Goal: Transaction & Acquisition: Purchase product/service

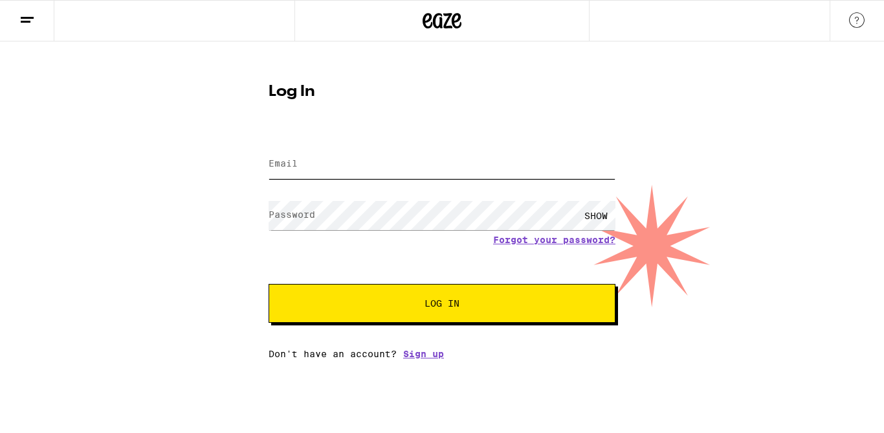
click at [341, 174] on input "Email" at bounding box center [442, 164] width 347 height 29
type input "[EMAIL_ADDRESS][DOMAIN_NAME]"
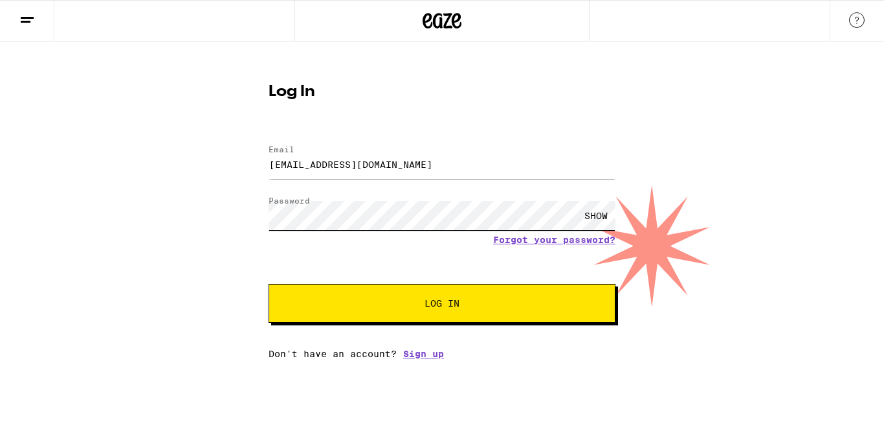
click at [269, 284] on button "Log In" at bounding box center [442, 303] width 347 height 39
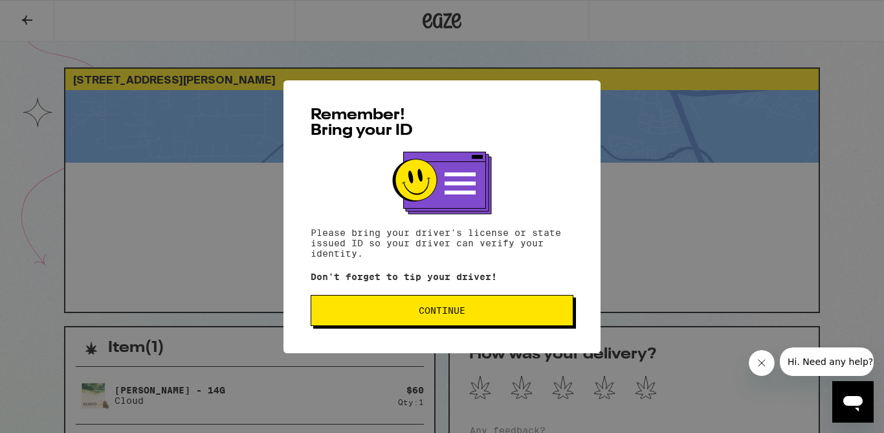
click at [677, 52] on div "Remember! Bring your ID Please bring your driver's license or state issued ID s…" at bounding box center [442, 216] width 884 height 433
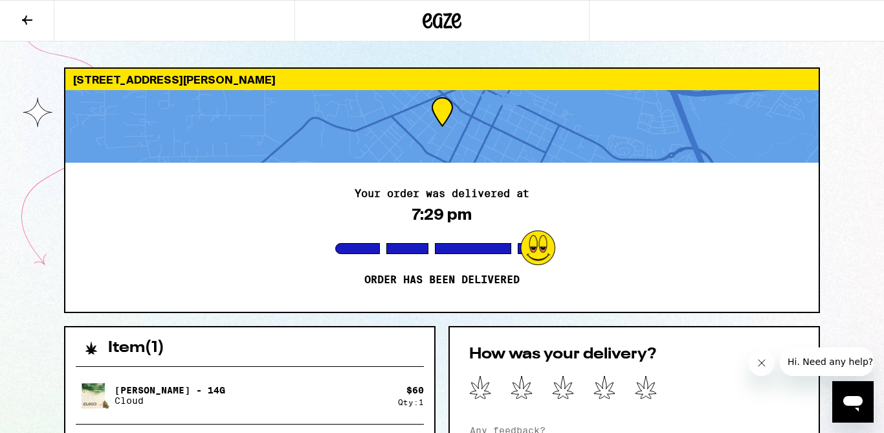
click at [430, 23] on icon at bounding box center [442, 20] width 39 height 23
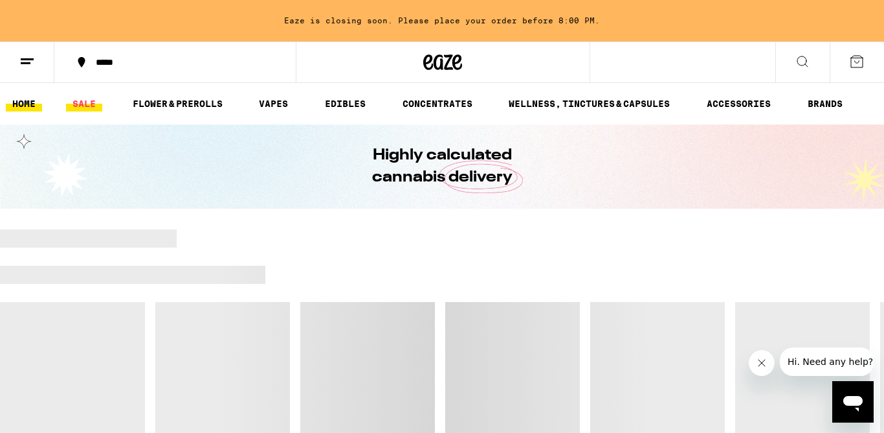
click at [80, 100] on link "SALE" at bounding box center [84, 104] width 36 height 16
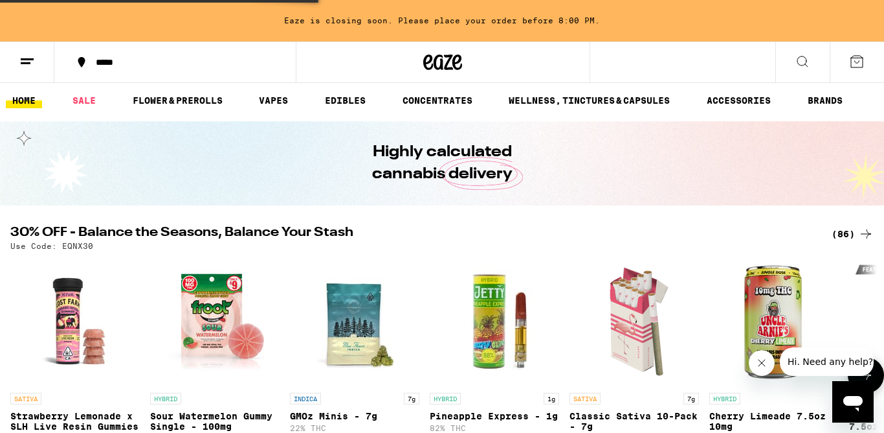
scroll to position [4, 0]
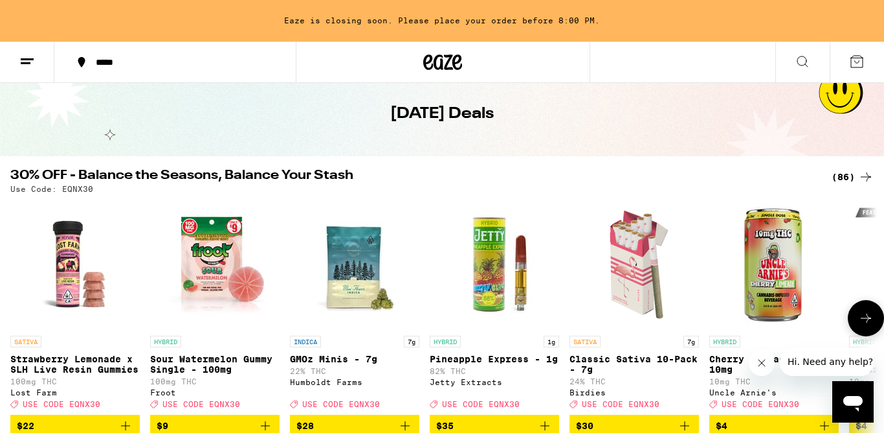
scroll to position [89, 0]
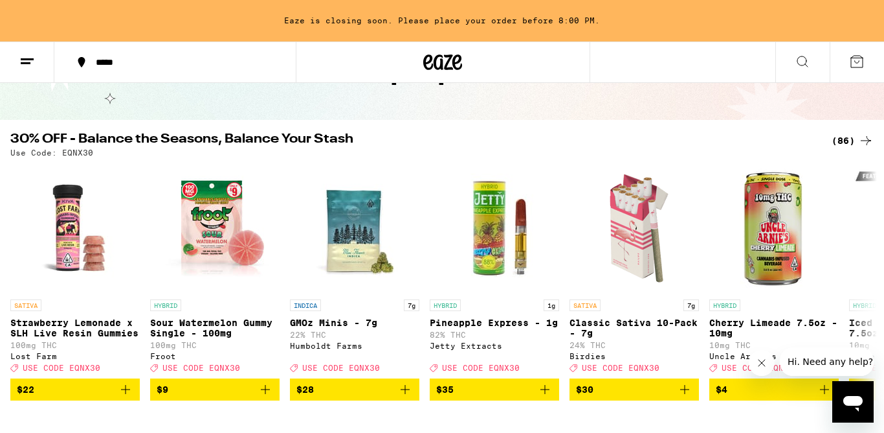
click at [856, 142] on div "(86)" at bounding box center [853, 141] width 42 height 16
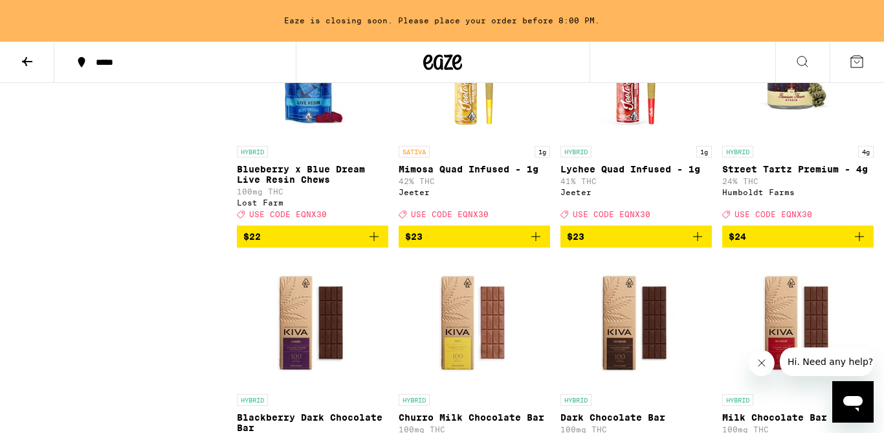
scroll to position [2446, 0]
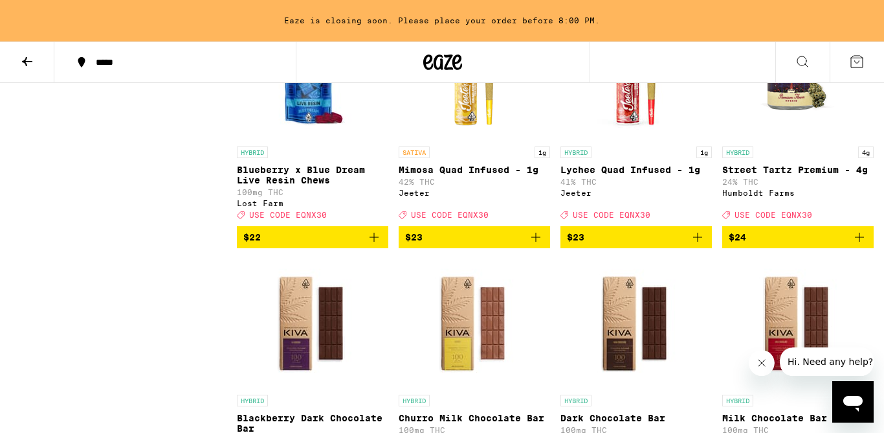
click at [750, 245] on span "$24" at bounding box center [798, 237] width 139 height 16
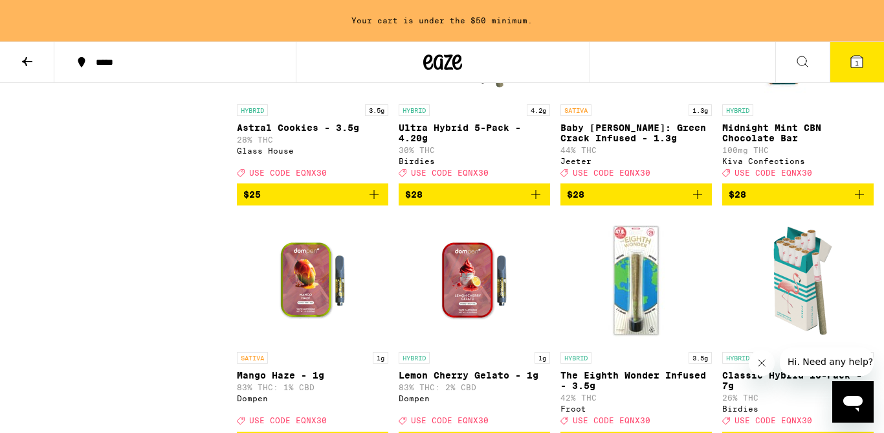
scroll to position [3229, 0]
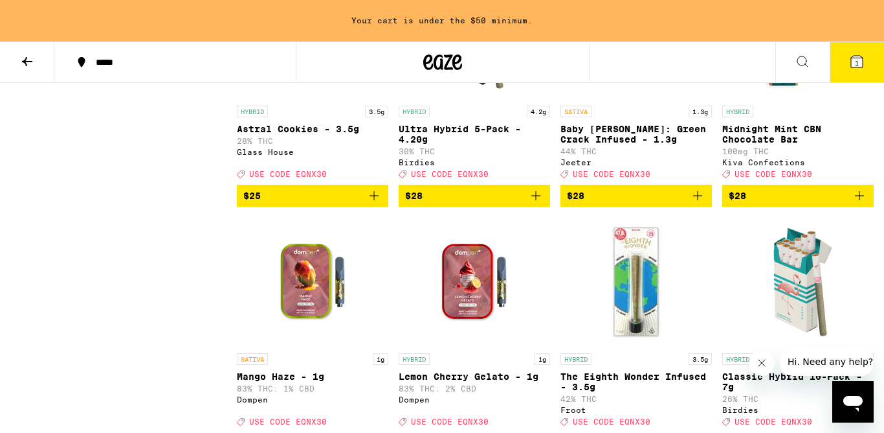
click at [353, 203] on span "$25" at bounding box center [312, 196] width 139 height 16
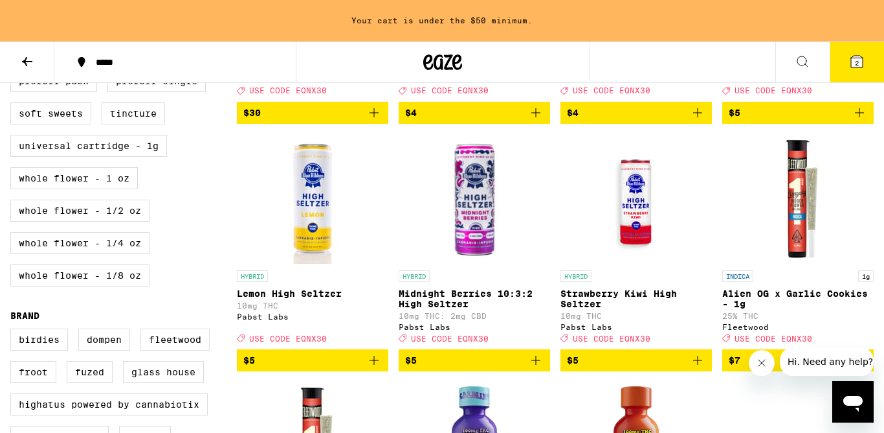
scroll to position [587, 0]
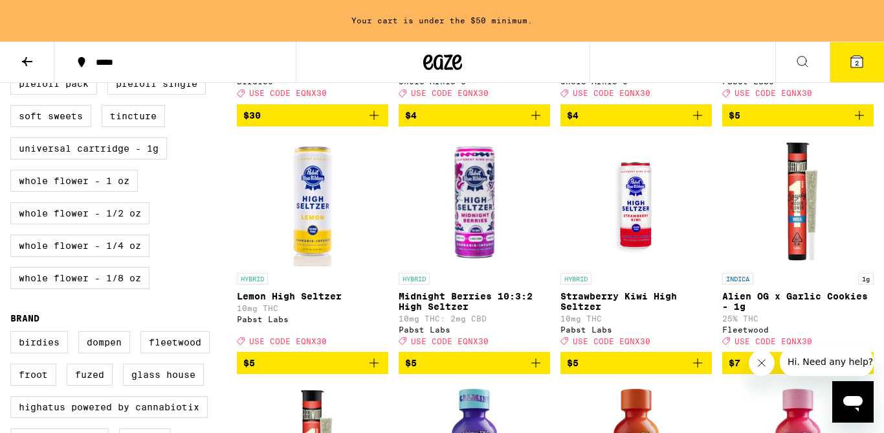
click at [539, 367] on icon "Add to bag" at bounding box center [536, 362] width 9 height 9
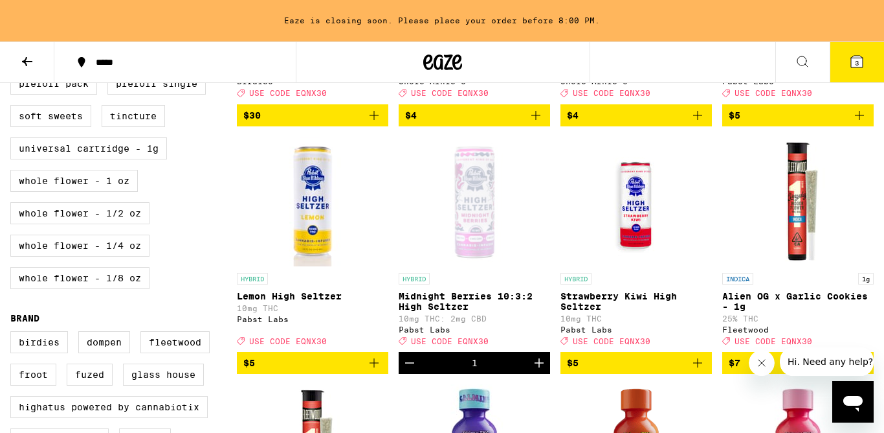
click at [537, 370] on icon "Increment" at bounding box center [540, 363] width 16 height 16
click at [854, 59] on icon at bounding box center [857, 62] width 12 height 12
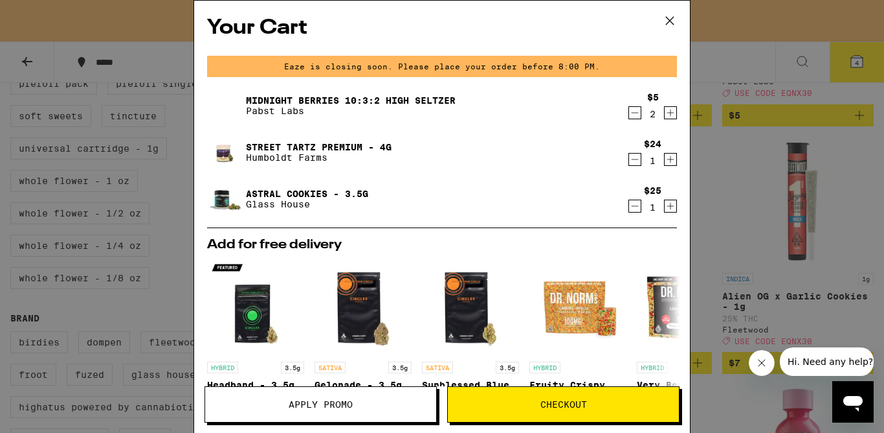
click at [396, 403] on span "Apply Promo" at bounding box center [320, 404] width 231 height 9
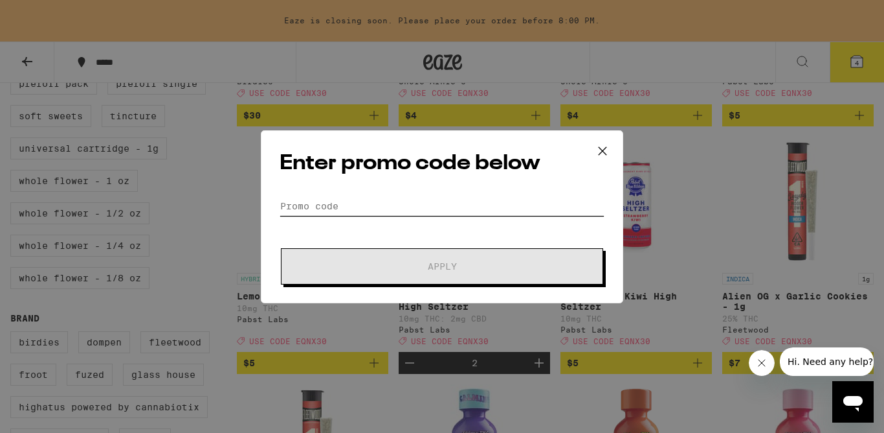
click at [337, 202] on input "Promo Code" at bounding box center [442, 205] width 325 height 19
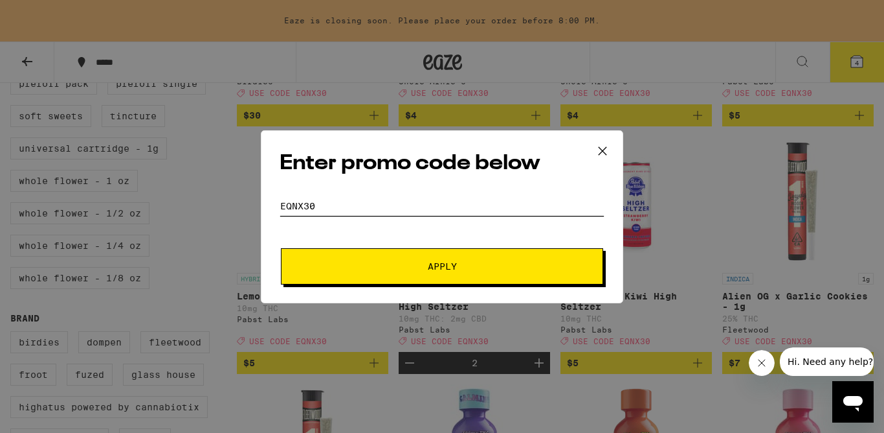
type input "eqnx30"
click at [409, 262] on span "Apply" at bounding box center [442, 266] width 233 height 9
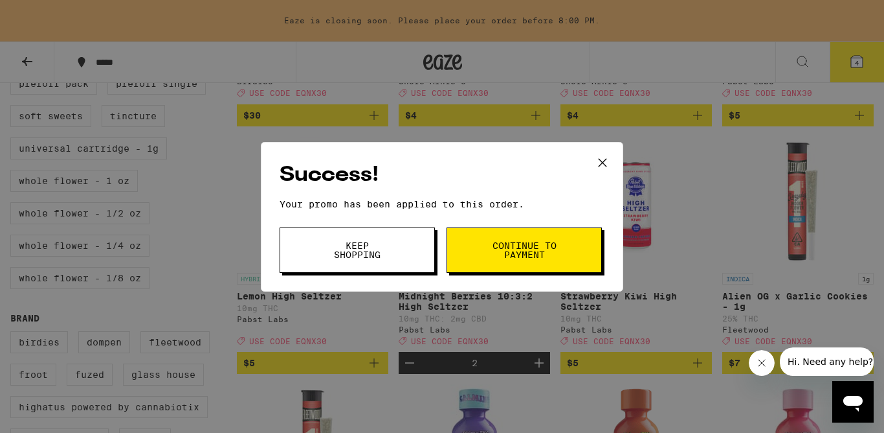
click at [541, 251] on span "Continue to payment" at bounding box center [524, 250] width 66 height 18
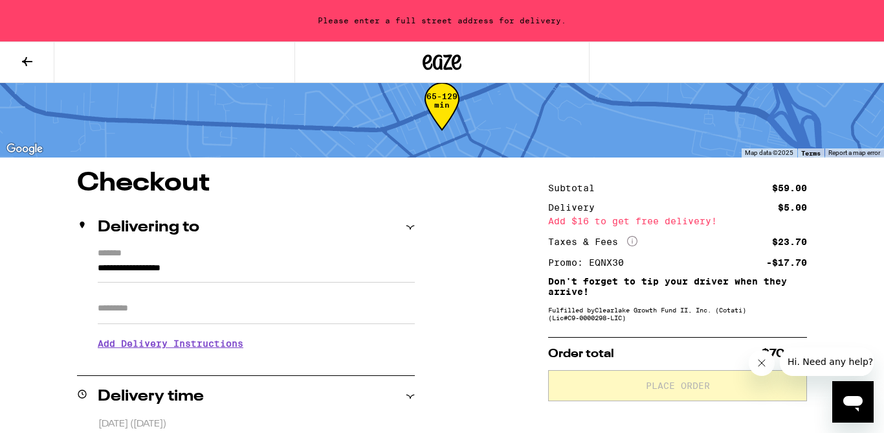
scroll to position [79, 0]
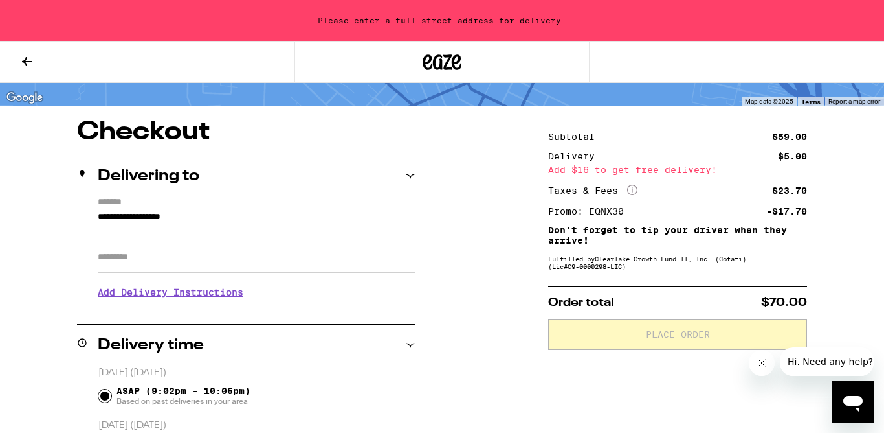
click at [129, 219] on input "**********" at bounding box center [256, 220] width 317 height 22
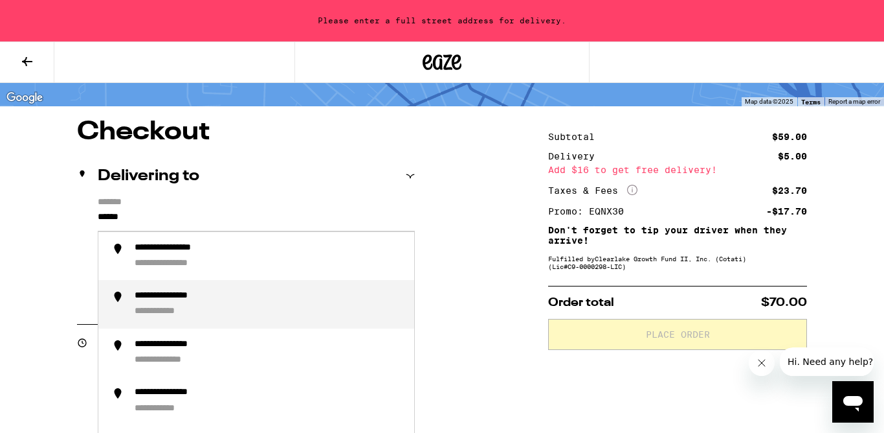
click at [194, 299] on div "**********" at bounding box center [182, 296] width 94 height 12
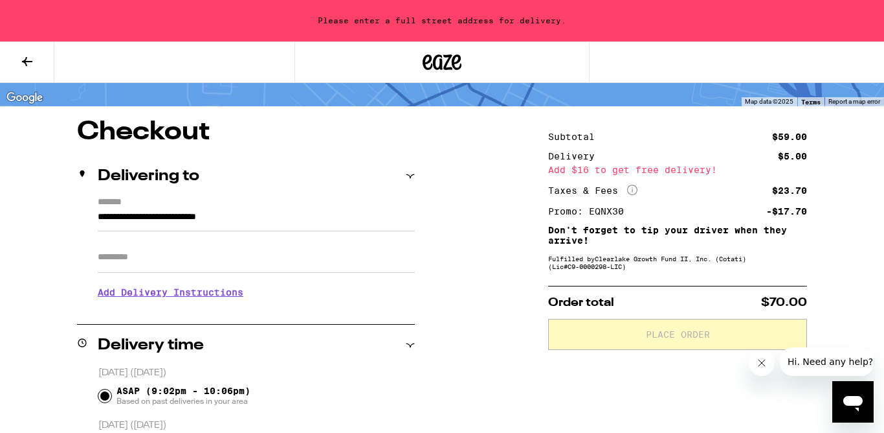
type input "**********"
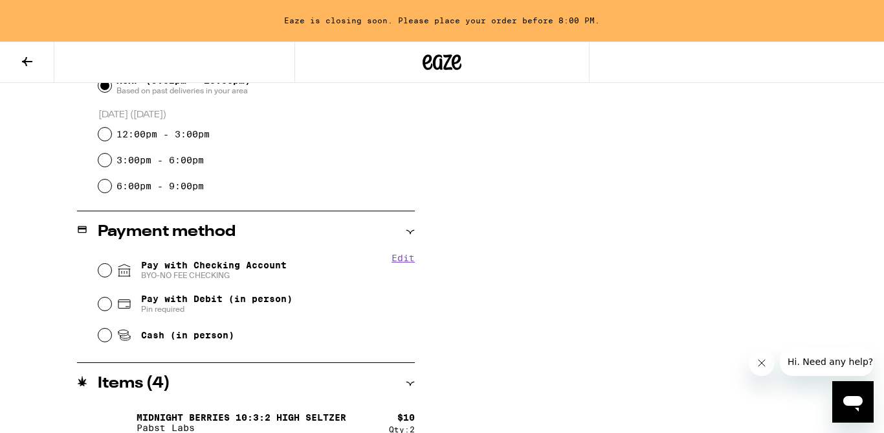
scroll to position [390, 0]
click at [103, 271] on input "Pay with Checking Account BYO-NO FEE CHECKING" at bounding box center [104, 268] width 13 height 13
radio input "true"
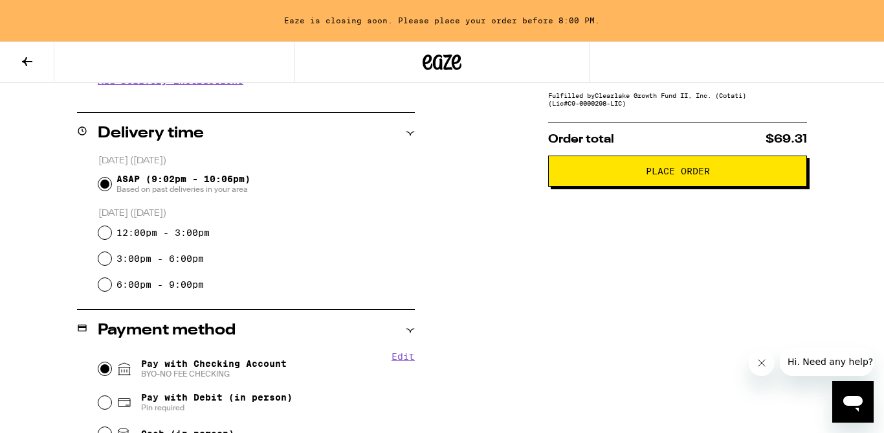
scroll to position [212, 0]
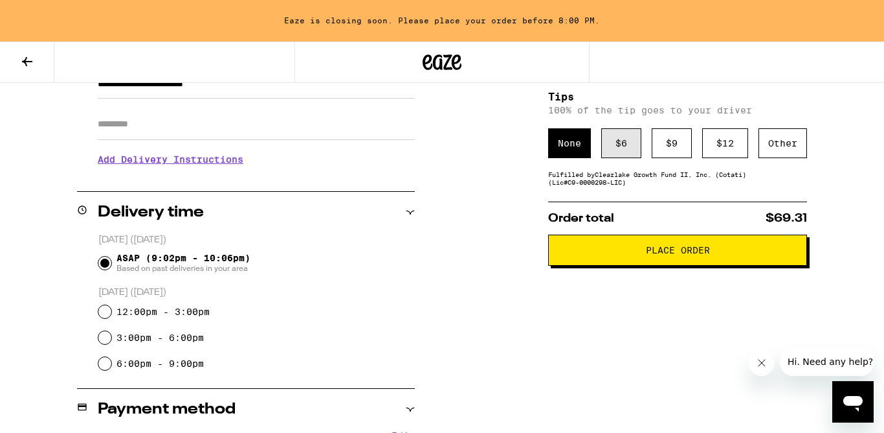
click at [629, 146] on div "$ 6" at bounding box center [622, 143] width 40 height 30
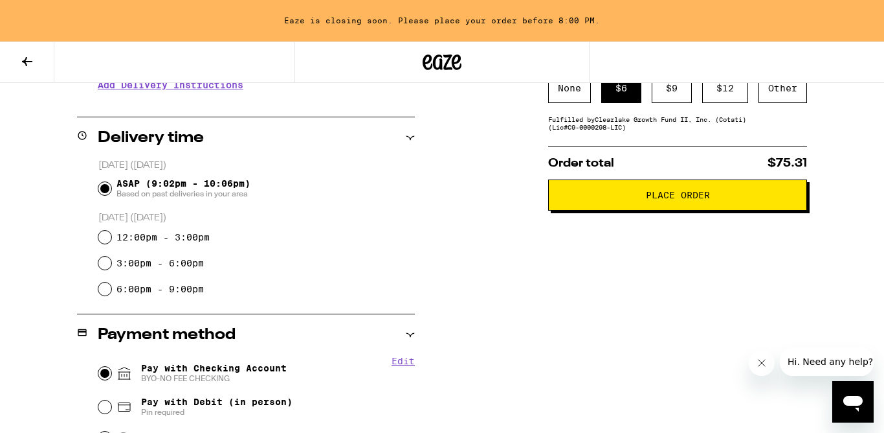
scroll to position [194, 0]
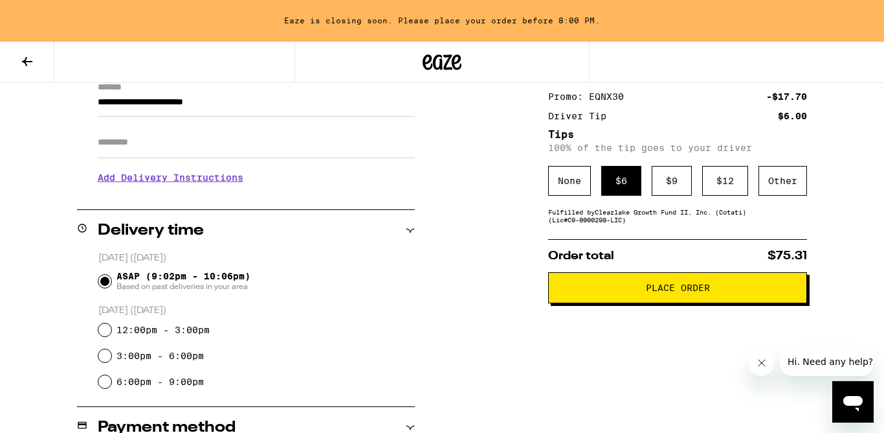
click at [704, 290] on span "Place Order" at bounding box center [678, 287] width 64 height 9
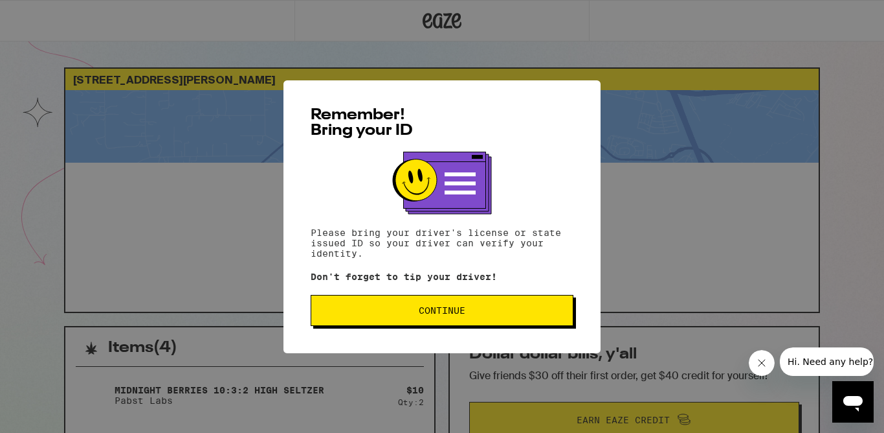
scroll to position [12, 0]
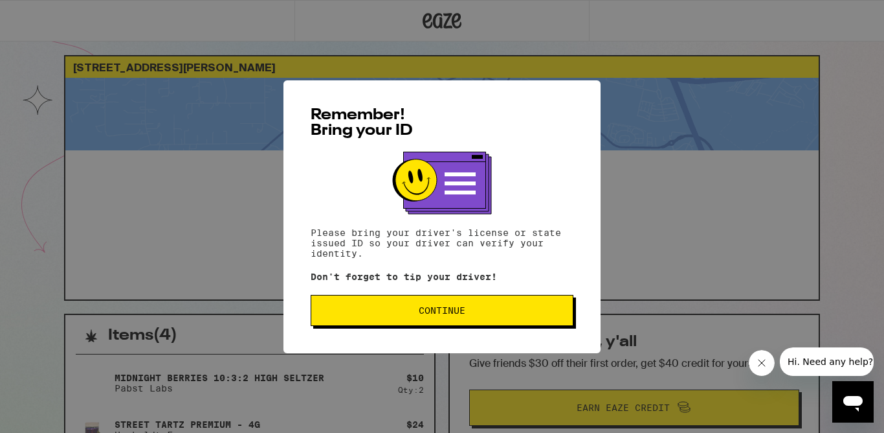
click at [475, 311] on span "Continue" at bounding box center [442, 310] width 241 height 9
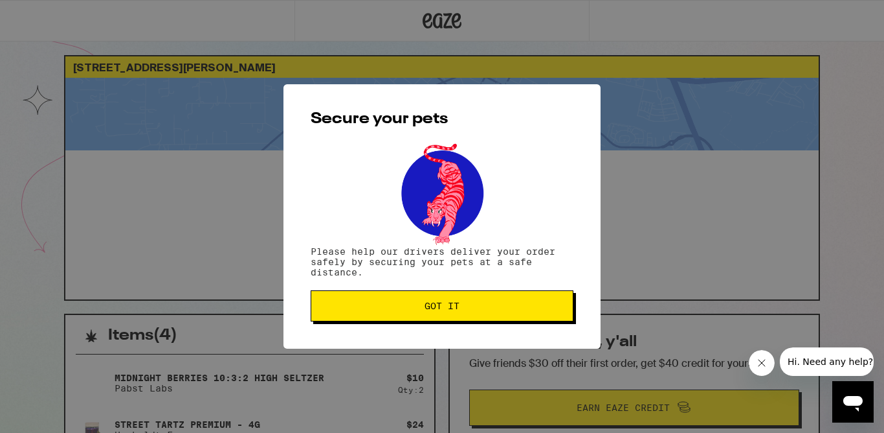
click at [475, 310] on span "Got it" at bounding box center [442, 305] width 241 height 9
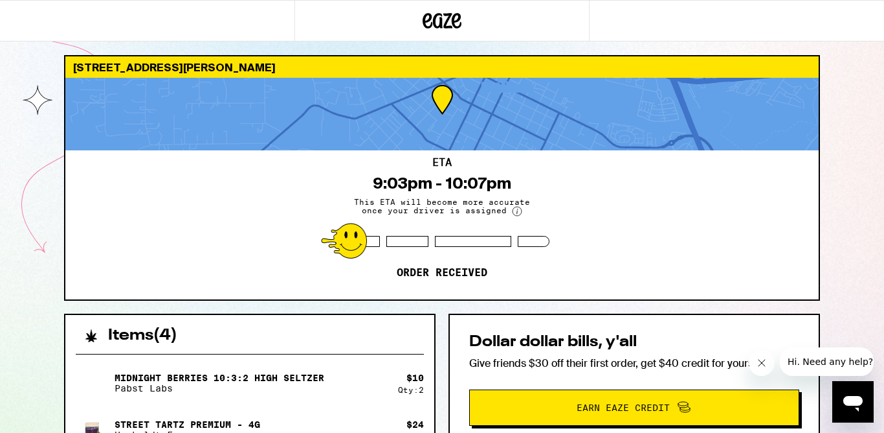
scroll to position [0, 0]
